Goal: Task Accomplishment & Management: Use online tool/utility

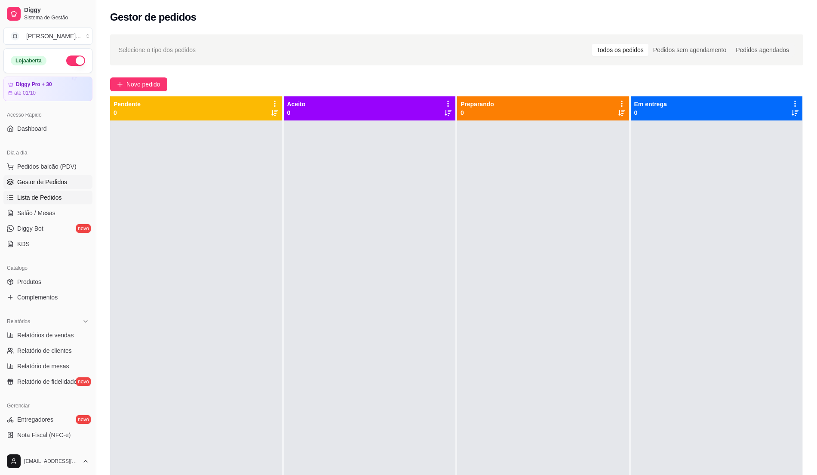
click at [59, 199] on span "Lista de Pedidos" at bounding box center [39, 197] width 45 height 9
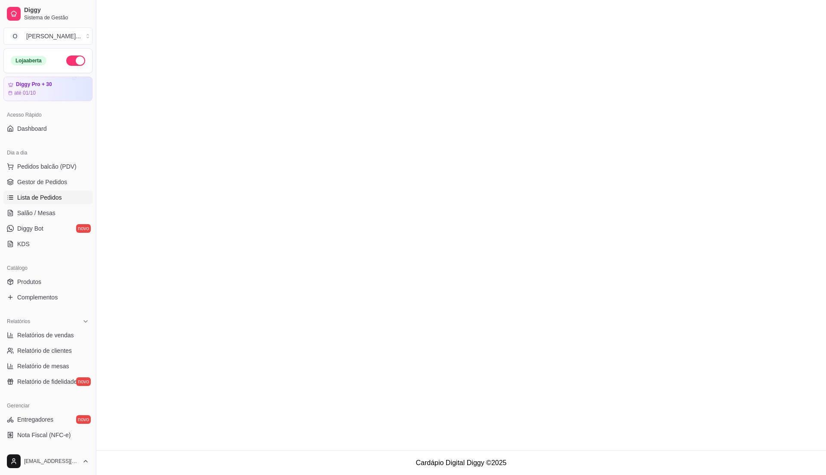
click at [38, 201] on span "Lista de Pedidos" at bounding box center [39, 197] width 45 height 9
click at [45, 166] on span "Pedidos balcão (PDV)" at bounding box center [46, 166] width 59 height 9
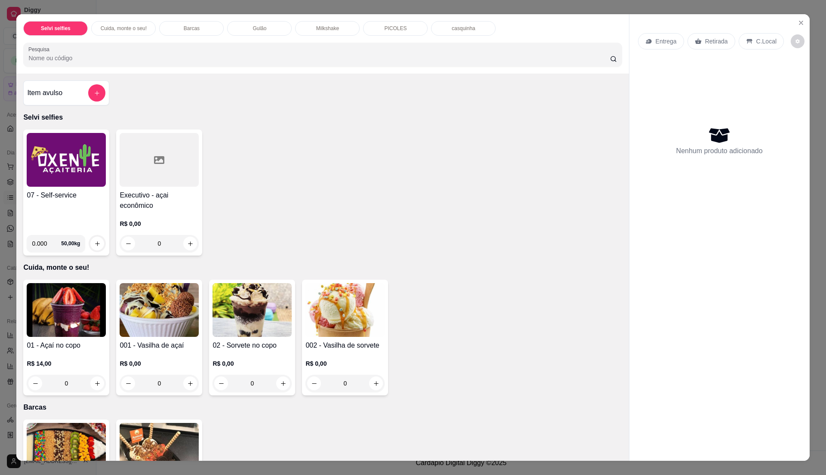
click at [68, 196] on h4 "07 - Self-service" at bounding box center [66, 195] width 79 height 10
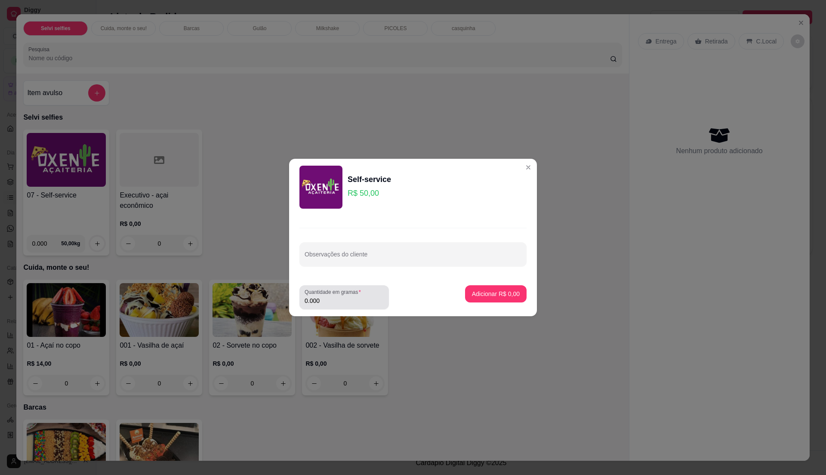
click at [360, 293] on label "Quantidade em gramas" at bounding box center [334, 291] width 59 height 7
click at [360, 296] on input "0.000" at bounding box center [344, 300] width 79 height 9
click at [360, 293] on label "Quantidade em gramas" at bounding box center [334, 291] width 59 height 7
click at [360, 296] on input "0" at bounding box center [344, 300] width 79 height 9
click at [355, 294] on label "Quantidade em gramas" at bounding box center [334, 291] width 59 height 7
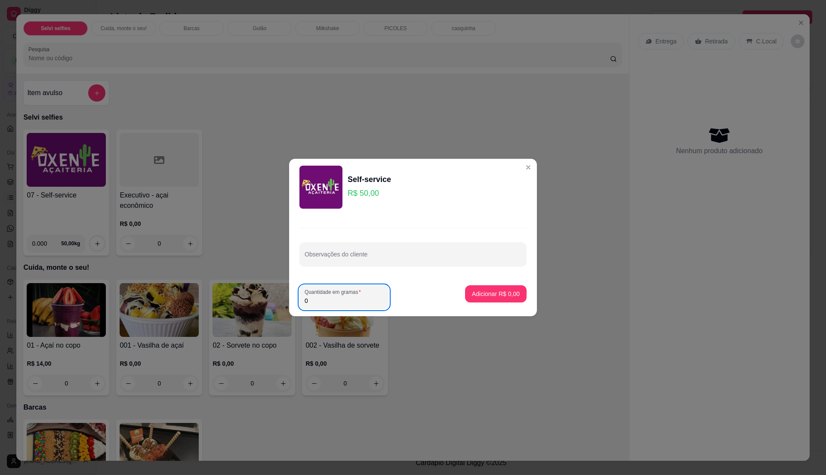
click at [355, 296] on input "0" at bounding box center [344, 300] width 79 height 9
type input "0.585"
click at [489, 293] on p "Adicionar R$ 29,25" at bounding box center [493, 293] width 51 height 9
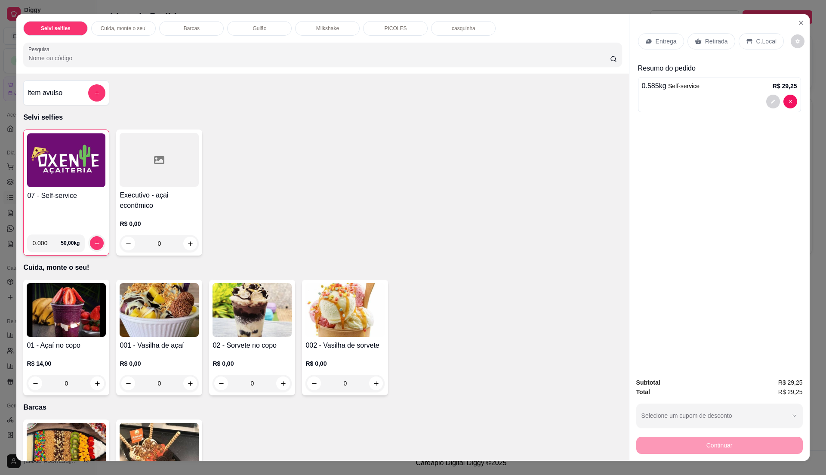
click at [756, 38] on p "C.Local" at bounding box center [766, 41] width 20 height 9
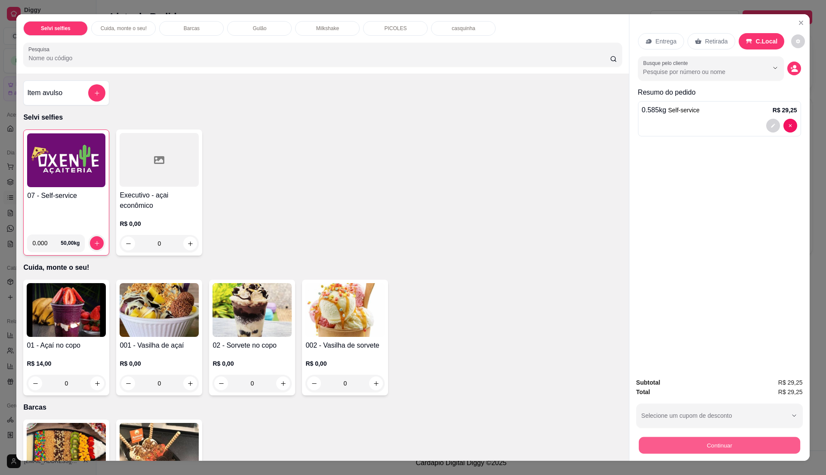
click at [709, 440] on button "Continuar" at bounding box center [718, 445] width 161 height 17
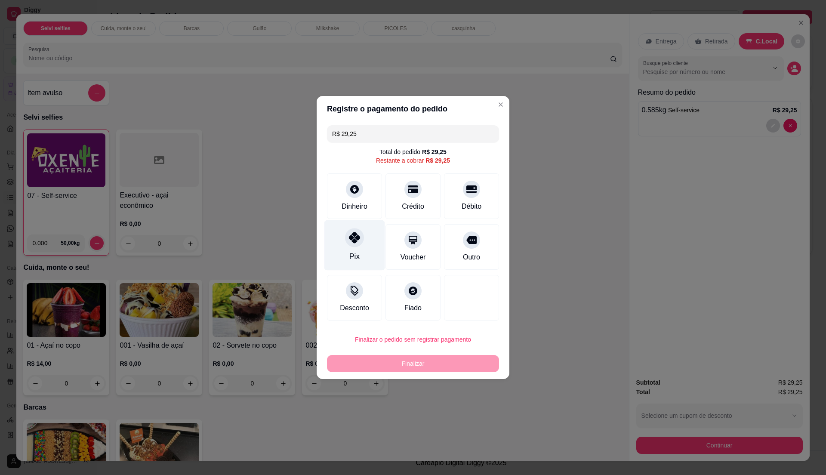
click at [360, 257] on div "Pix" at bounding box center [354, 245] width 61 height 50
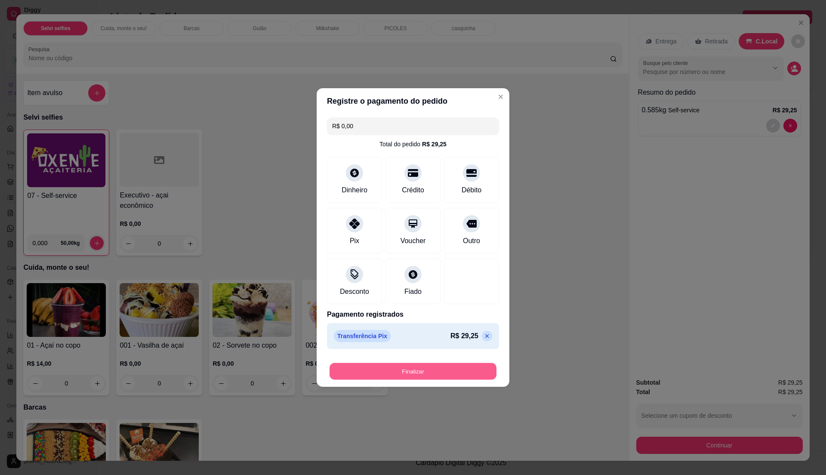
click at [434, 372] on button "Finalizar" at bounding box center [413, 371] width 167 height 17
type input "-R$ 29,25"
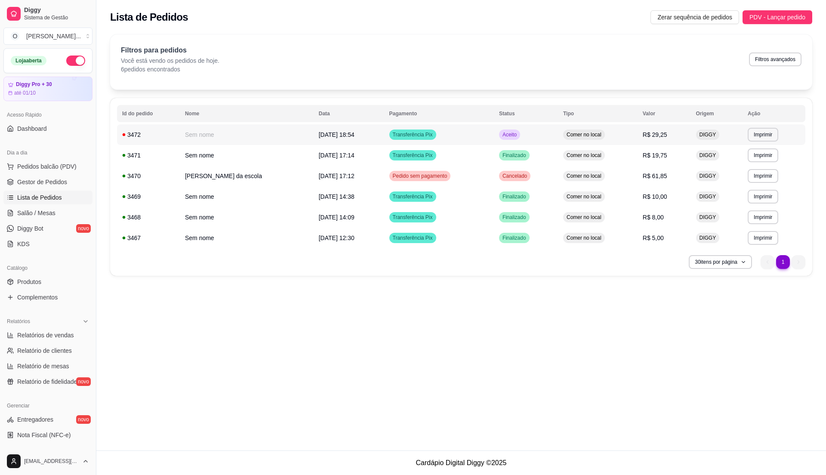
click at [457, 133] on td "Transferência Pix" at bounding box center [439, 134] width 110 height 21
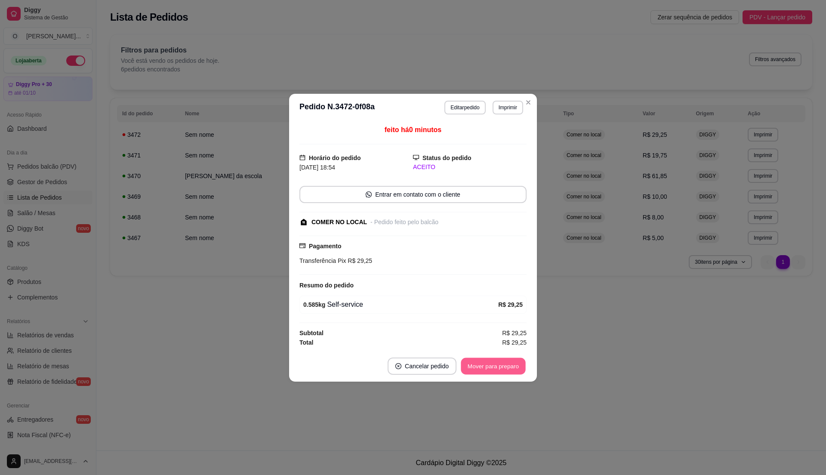
click at [508, 360] on button "Mover para preparo" at bounding box center [493, 365] width 65 height 17
click at [508, 360] on button "Mover para retirada disponível" at bounding box center [479, 365] width 92 height 17
click at [508, 360] on button "Mover para finalizado" at bounding box center [490, 365] width 69 height 17
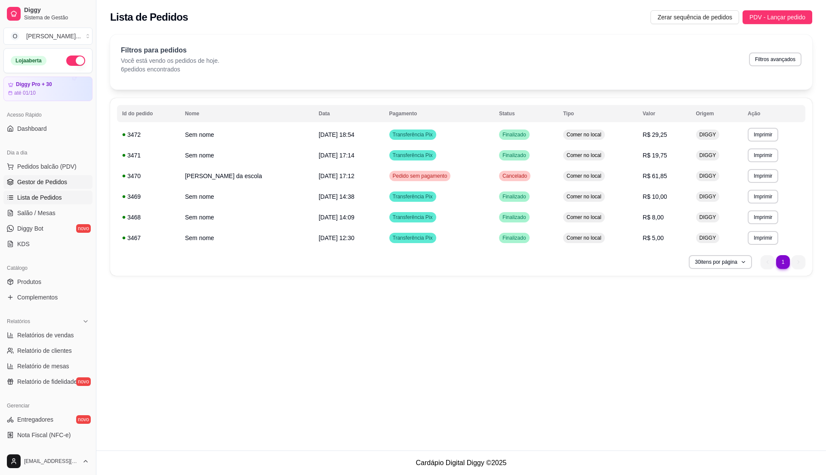
click at [37, 182] on span "Gestor de Pedidos" at bounding box center [42, 182] width 50 height 9
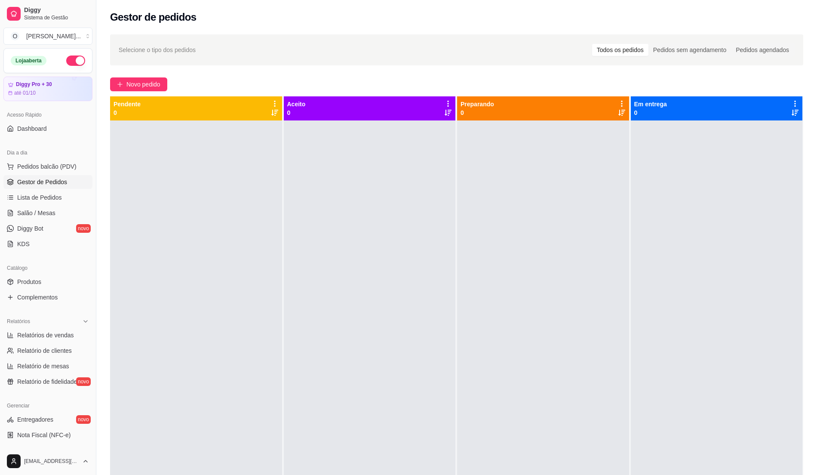
click at [66, 62] on button "button" at bounding box center [75, 60] width 19 height 10
click at [169, 207] on div at bounding box center [196, 357] width 172 height 475
click at [66, 178] on span "Gestor de Pedidos" at bounding box center [42, 182] width 50 height 9
click at [65, 179] on span "Gestor de Pedidos" at bounding box center [42, 182] width 50 height 9
